Goal: Information Seeking & Learning: Learn about a topic

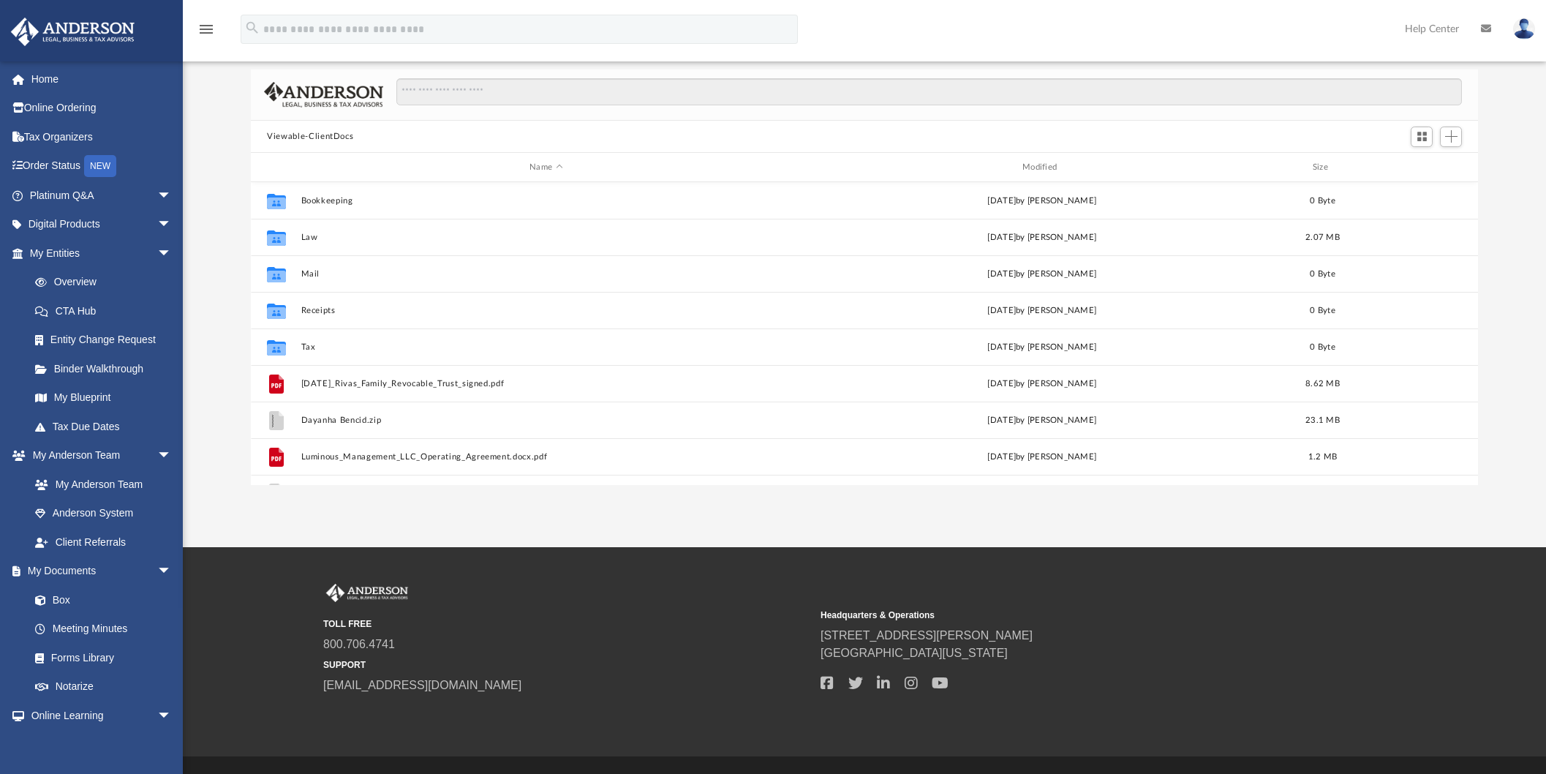
scroll to position [322, 1215]
click at [71, 201] on link "Platinum Q&A arrow_drop_down" at bounding box center [102, 195] width 184 height 29
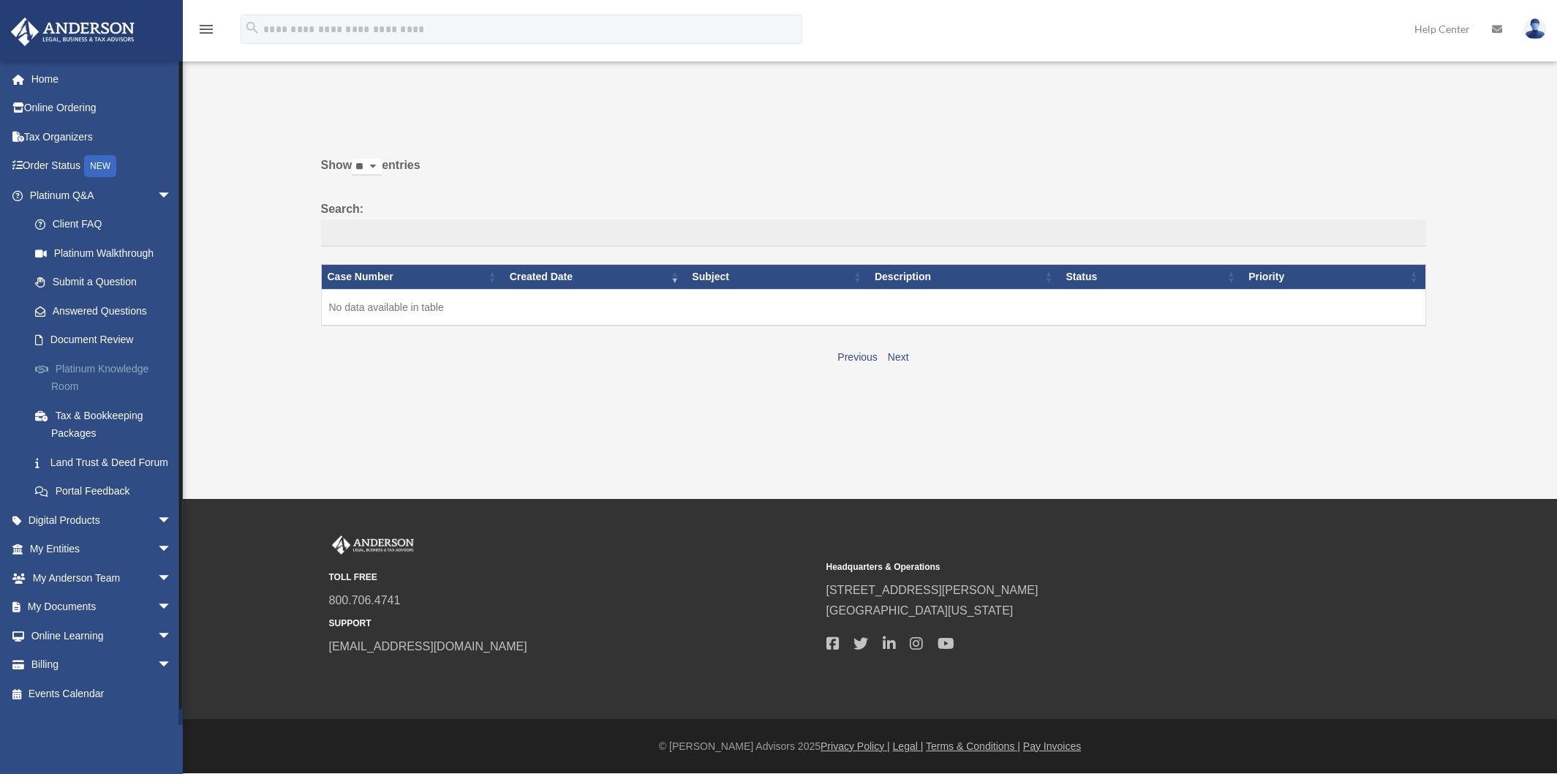
click at [105, 368] on link "Platinum Knowledge Room" at bounding box center [106, 377] width 173 height 47
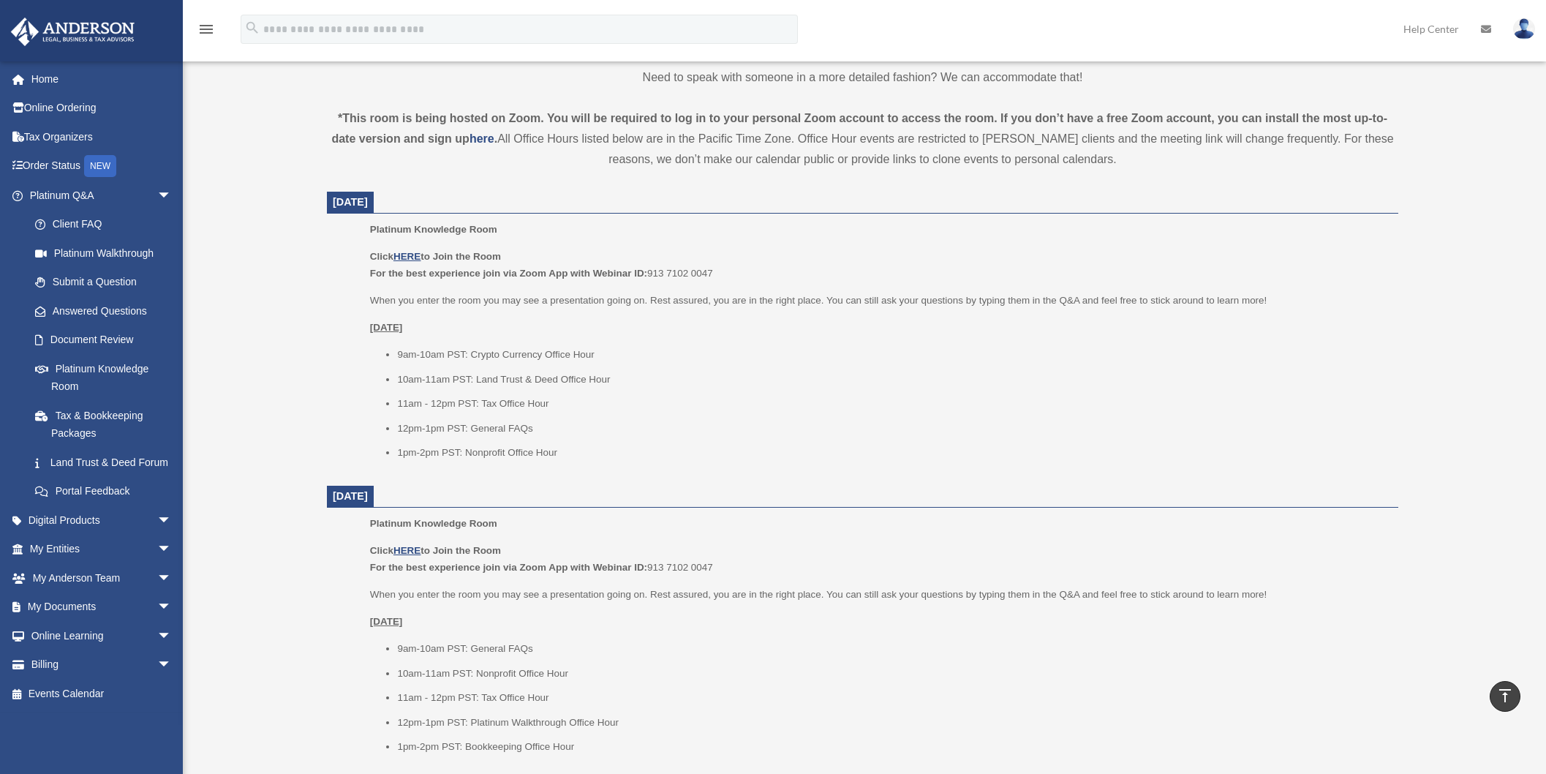
scroll to position [523, 0]
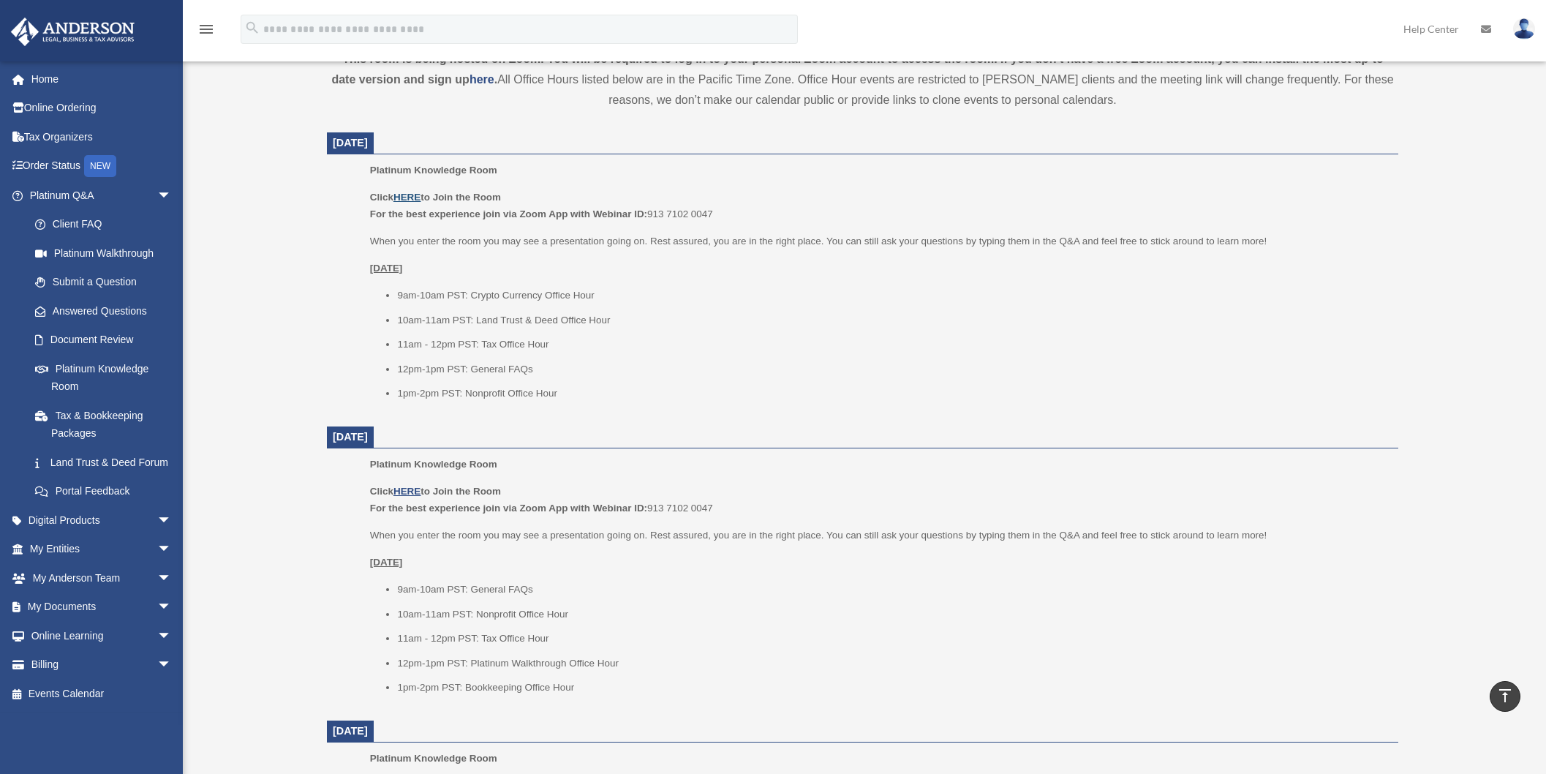
click at [412, 197] on u "HERE" at bounding box center [406, 197] width 27 height 11
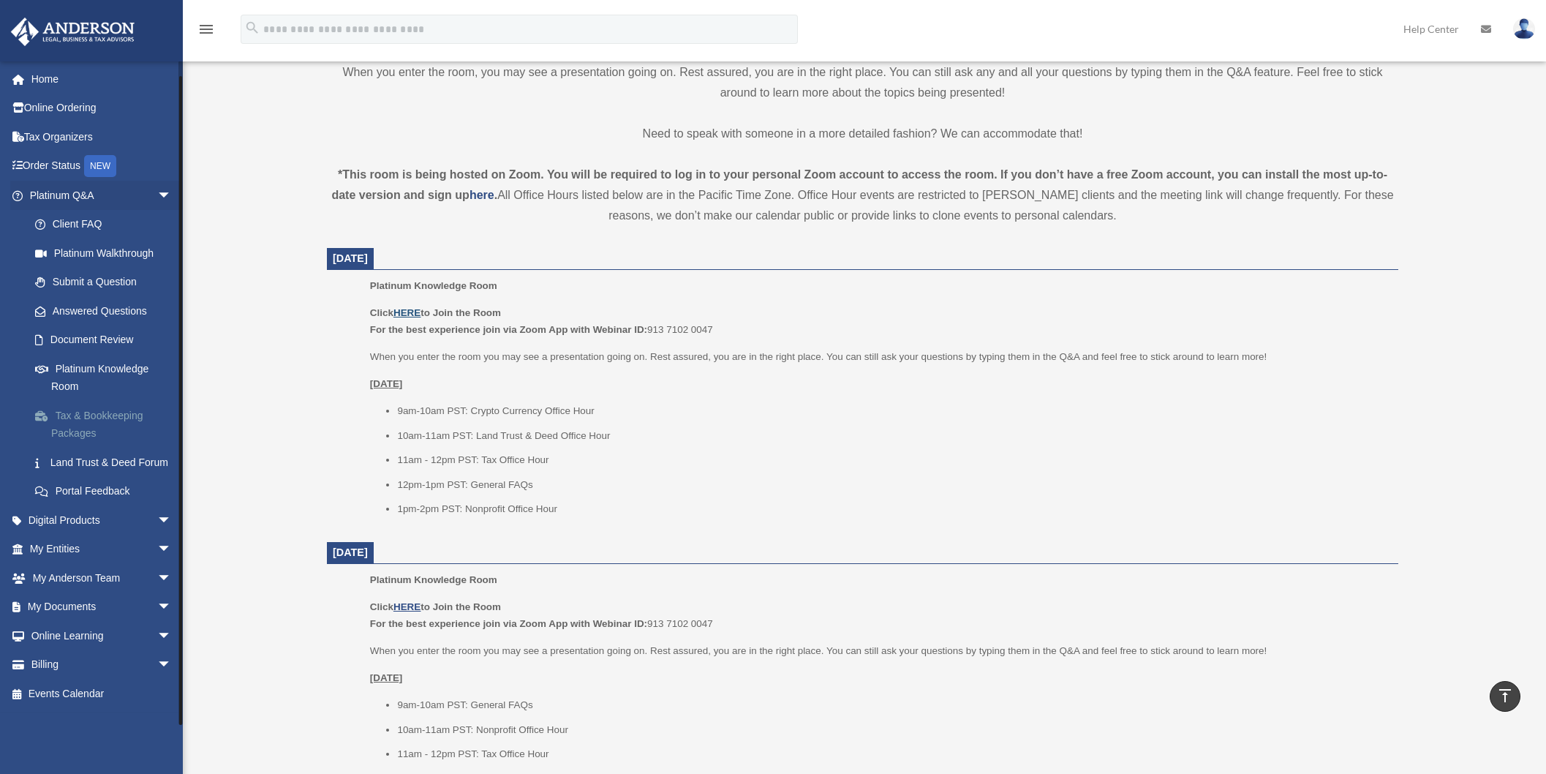
scroll to position [427, 0]
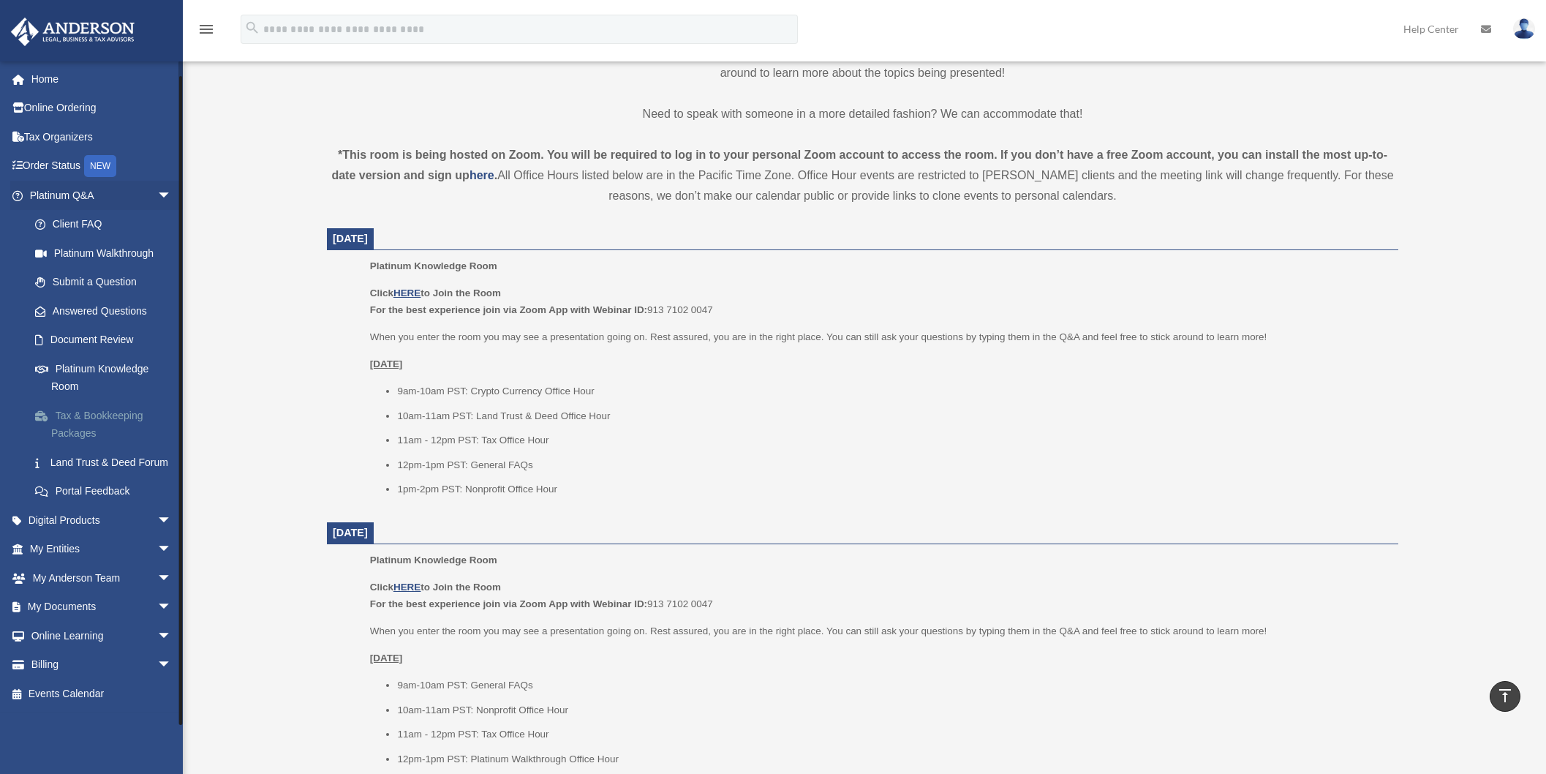
click at [79, 418] on link "Tax & Bookkeeping Packages" at bounding box center [106, 424] width 173 height 47
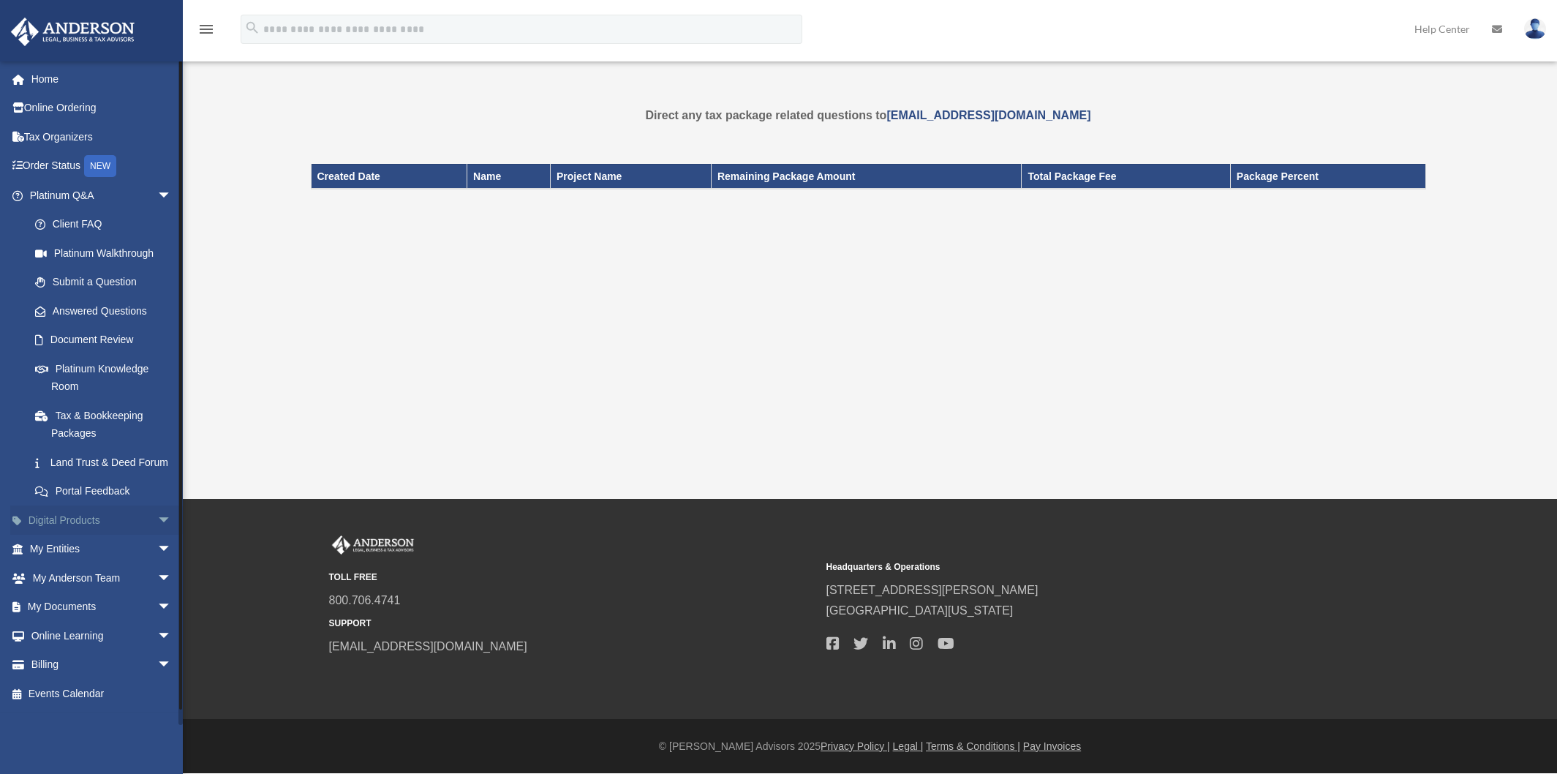
click at [104, 535] on link "Digital Products arrow_drop_down" at bounding box center [102, 519] width 184 height 29
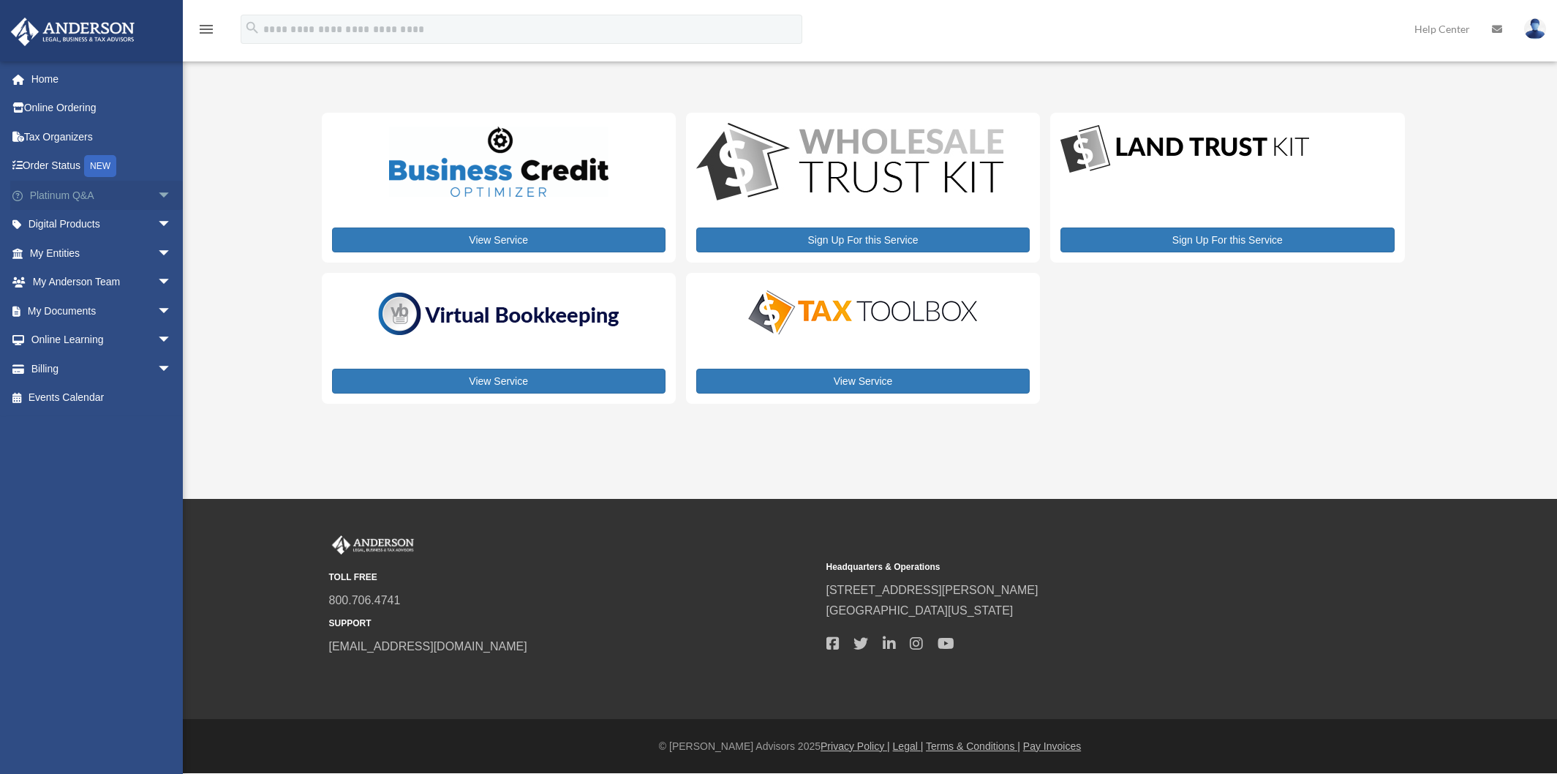
click at [75, 197] on link "Platinum Q&A arrow_drop_down" at bounding box center [102, 195] width 184 height 29
